Goal: Information Seeking & Learning: Learn about a topic

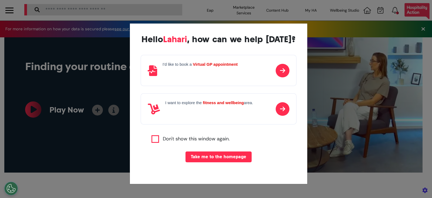
click at [240, 104] on strong "fitness and wellbeing" at bounding box center [223, 102] width 41 height 5
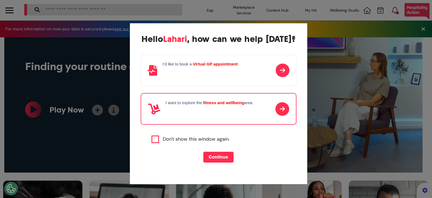
click at [224, 157] on button "Continue" at bounding box center [218, 157] width 30 height 11
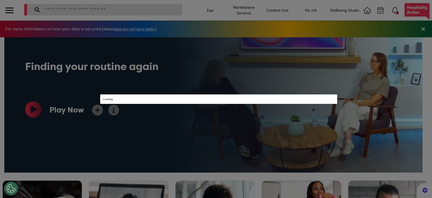
scroll to position [9, 0]
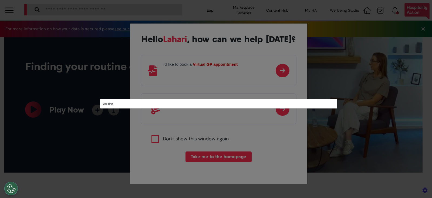
click at [212, 119] on div "Loading" at bounding box center [216, 99] width 432 height 198
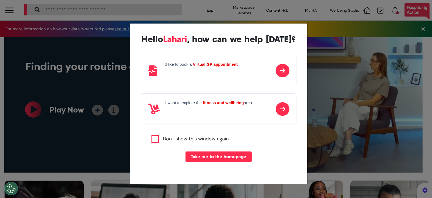
scroll to position [0, 216]
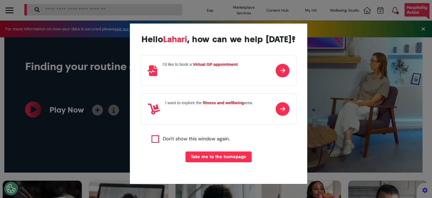
click at [272, 117] on div "I want to explore the fitness and wellbeing area." at bounding box center [219, 108] width 156 height 31
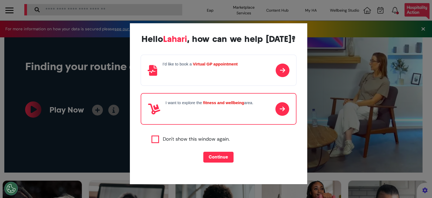
click at [223, 157] on button "Continue" at bounding box center [218, 157] width 30 height 11
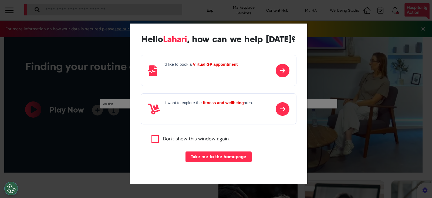
scroll to position [0, 216]
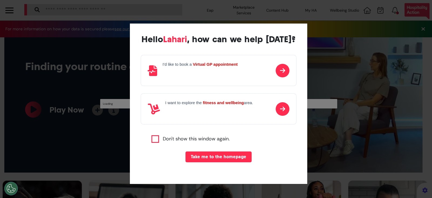
click at [201, 106] on p at bounding box center [209, 110] width 88 height 8
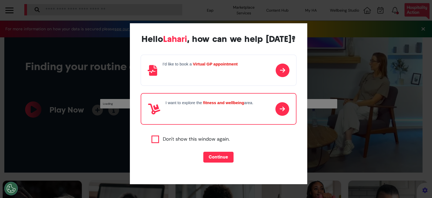
click at [214, 155] on button "Continue" at bounding box center [218, 157] width 30 height 11
